Goal: Task Accomplishment & Management: Complete application form

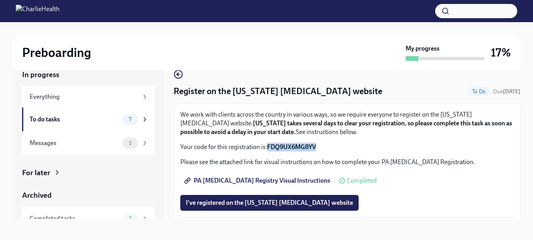
scroll to position [6, 0]
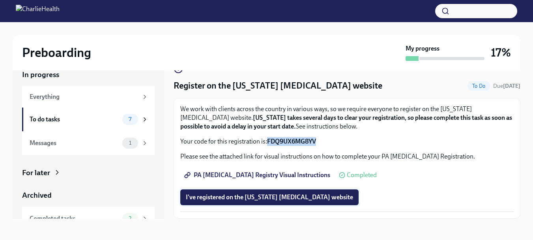
click at [277, 195] on span "I've registered on the Pennsylvania Child Abuse website" at bounding box center [269, 197] width 167 height 8
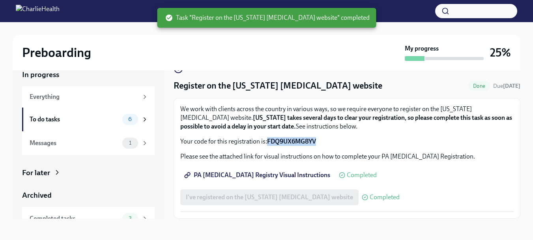
scroll to position [0, 0]
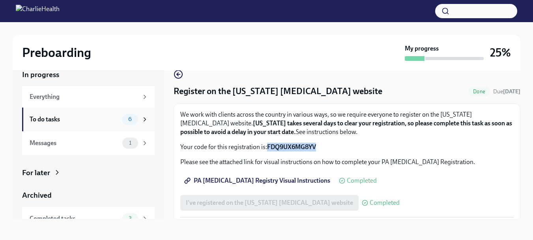
click at [126, 120] on span "6" at bounding box center [130, 119] width 13 height 6
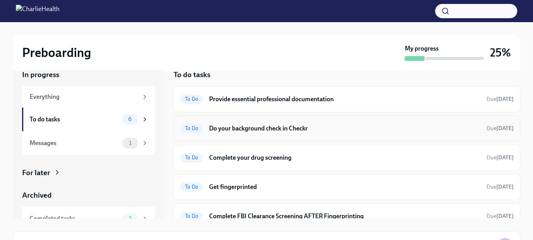
click at [257, 128] on h6 "Do your background check in Checkr" at bounding box center [344, 128] width 271 height 9
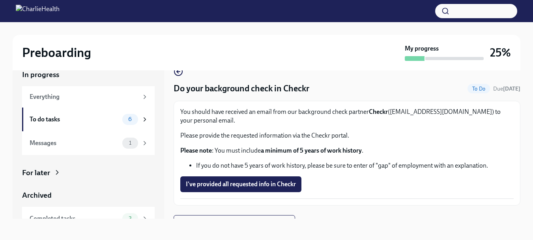
scroll to position [15, 0]
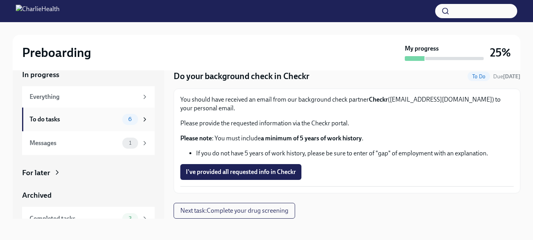
click at [57, 124] on div "To do tasks 6" at bounding box center [89, 119] width 119 height 11
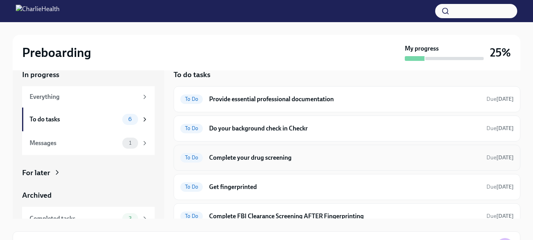
click at [266, 158] on h6 "Complete your drug screening" at bounding box center [344, 157] width 271 height 9
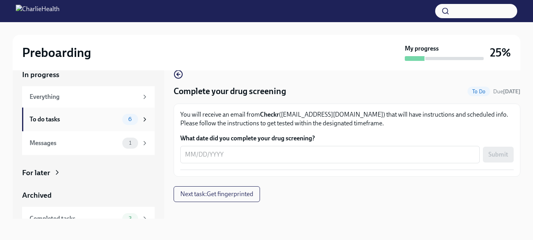
click at [60, 119] on div "To do tasks" at bounding box center [75, 119] width 90 height 9
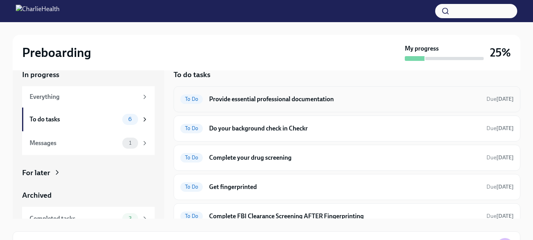
click at [257, 101] on h6 "Provide essential professional documentation" at bounding box center [344, 99] width 271 height 9
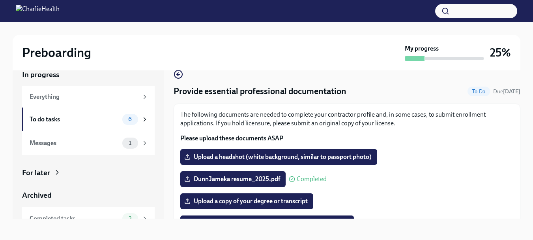
scroll to position [5, 0]
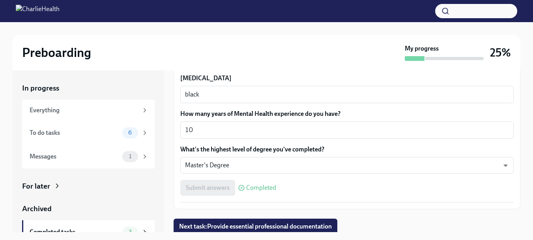
scroll to position [764, 0]
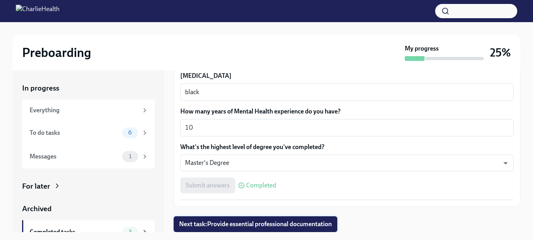
click at [330, 223] on span "Next task : Provide essential professional documentation" at bounding box center [255, 224] width 153 height 8
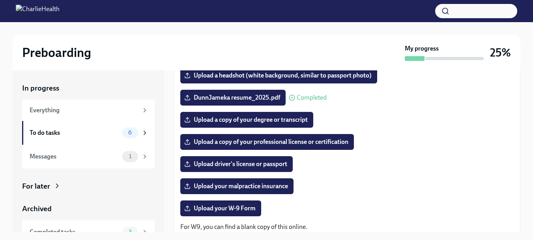
scroll to position [97, 0]
